Goal: Information Seeking & Learning: Understand process/instructions

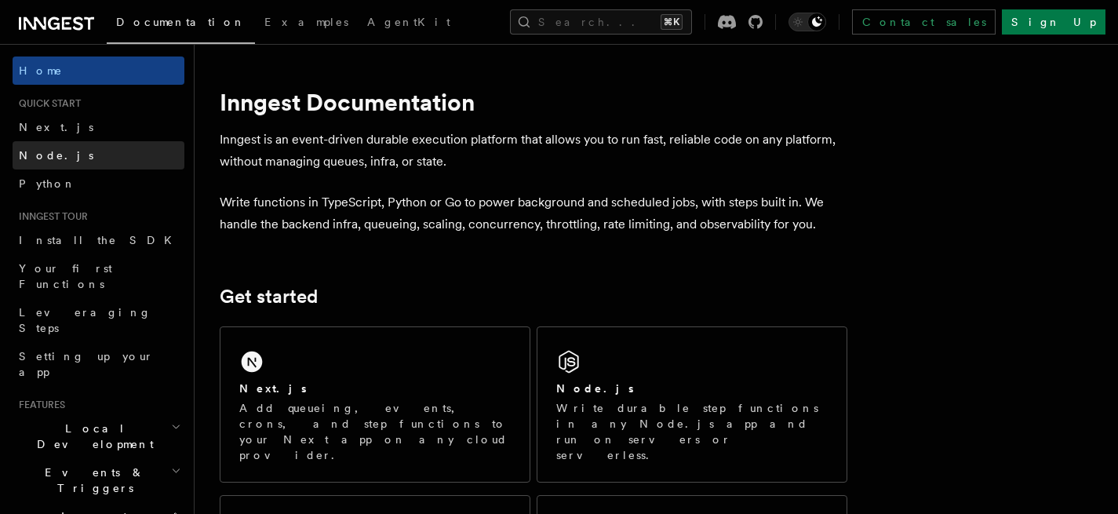
click at [97, 152] on link "Node.js" at bounding box center [99, 155] width 172 height 28
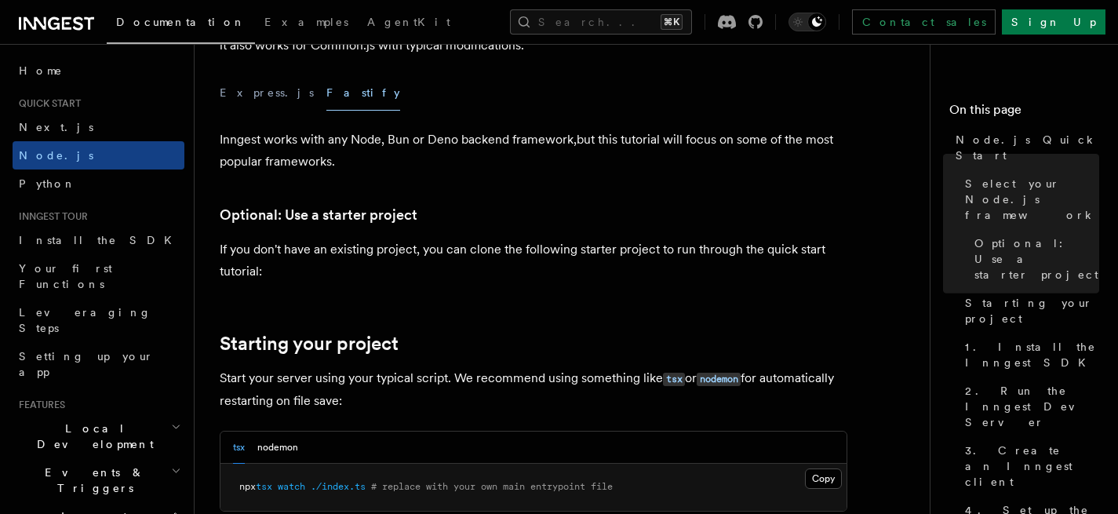
scroll to position [443, 0]
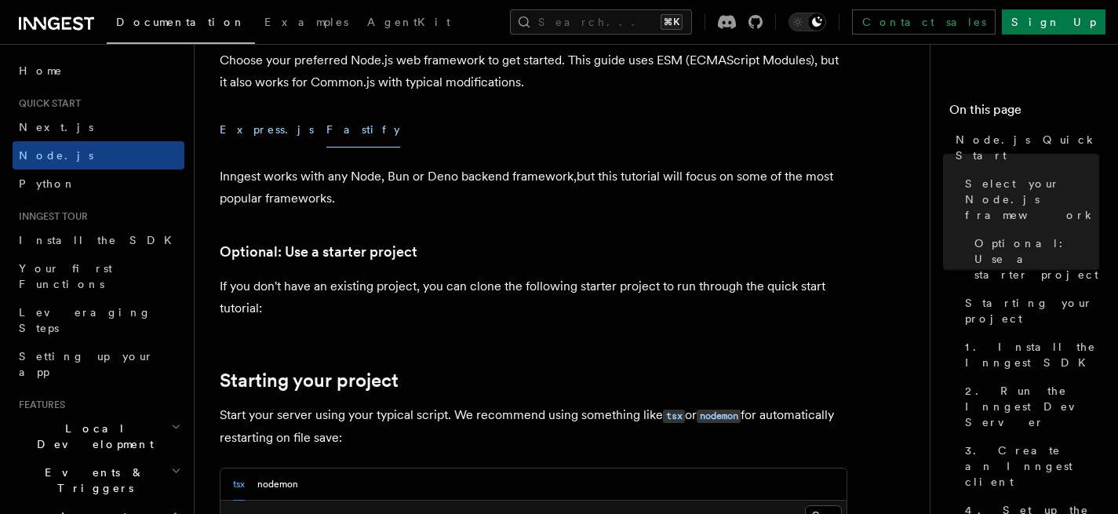
click at [250, 130] on button "Express.js" at bounding box center [267, 129] width 94 height 35
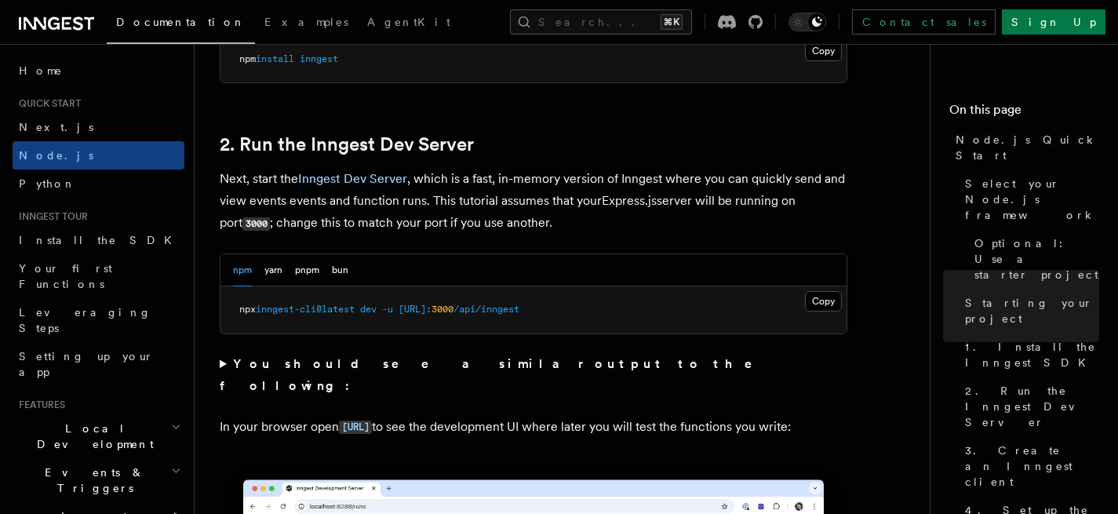
scroll to position [1441, 0]
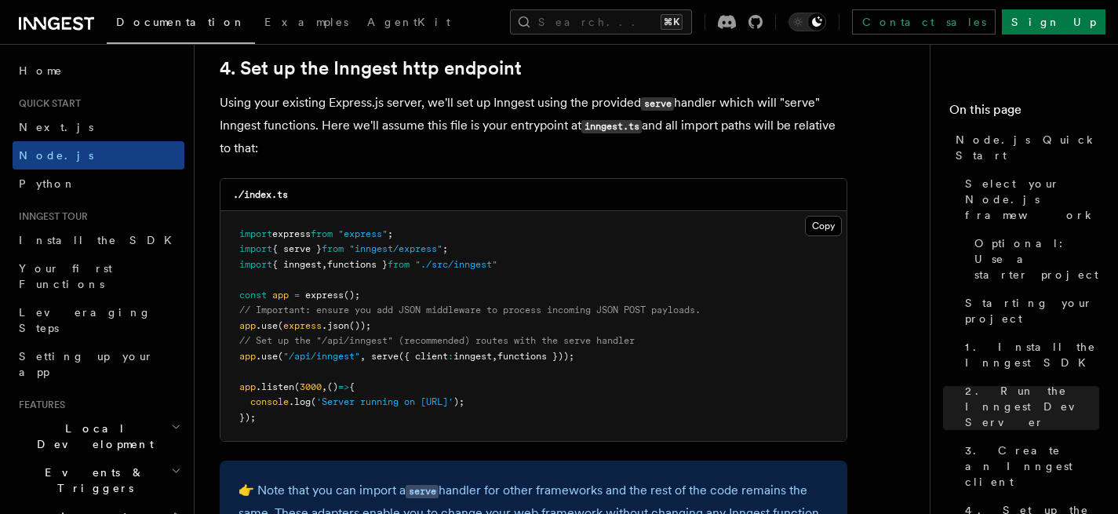
scroll to position [2391, 0]
drag, startPoint x: 601, startPoint y: 359, endPoint x: 226, endPoint y: 362, distance: 375.1
click at [226, 362] on pre "import express from "express" ; import { serve } from "inngest/express" ; impor…" at bounding box center [533, 325] width 626 height 231
copy span "app .use ( "/api/inngest" , serve ({ client : inngest , functions }));"
click at [357, 269] on span "functions }" at bounding box center [357, 263] width 60 height 11
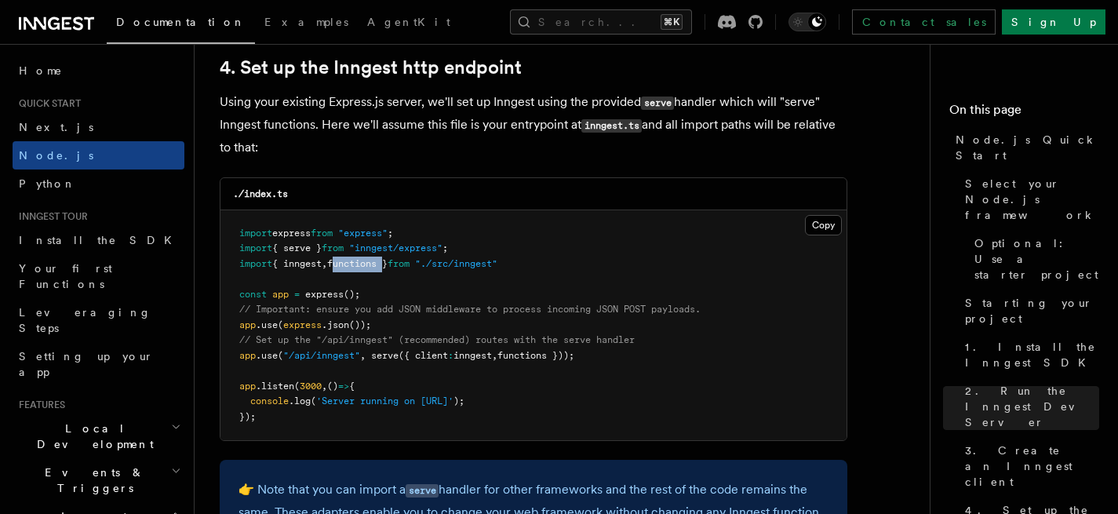
click at [357, 269] on span "functions }" at bounding box center [357, 263] width 60 height 11
copy code "import { inngest , functions } from "./src/inngest""
click at [687, 249] on pre "import express from "express" ; import { serve } from "inngest/express" ; impor…" at bounding box center [533, 325] width 626 height 231
drag, startPoint x: 456, startPoint y: 252, endPoint x: 223, endPoint y: 250, distance: 233.0
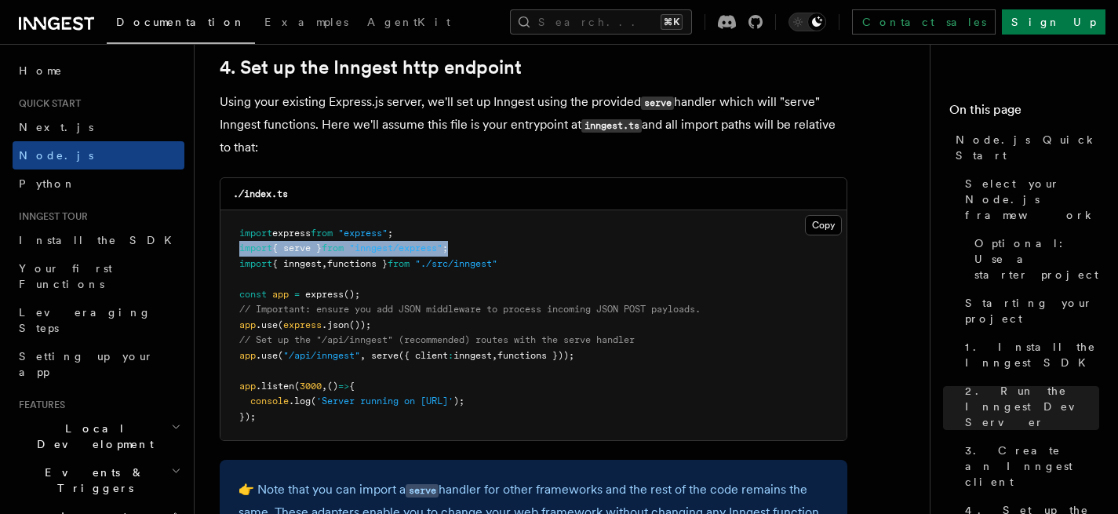
click at [223, 250] on pre "import express from "express" ; import { serve } from "inngest/express" ; impor…" at bounding box center [533, 325] width 626 height 231
copy span "import { serve } from "inngest/express" ;"
